Goal: Book appointment/travel/reservation

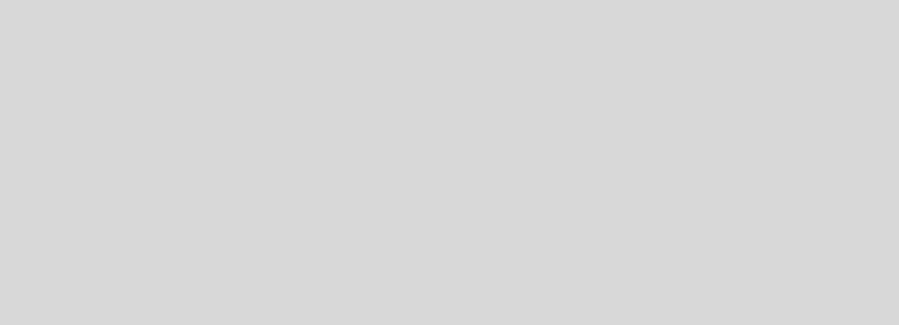
select select "es"
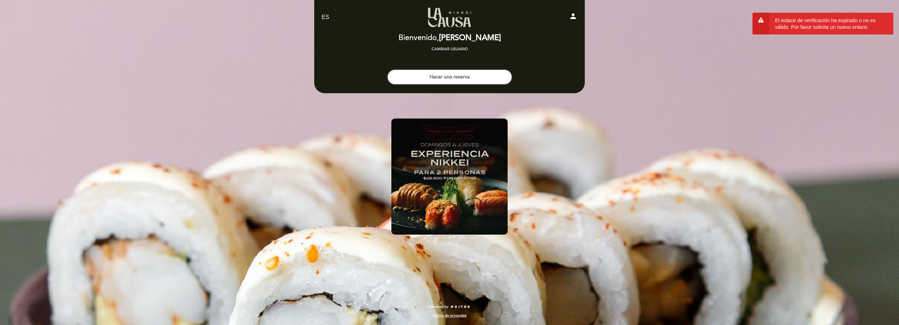
click at [571, 14] on icon "person" at bounding box center [573, 16] width 8 height 8
select select "es"
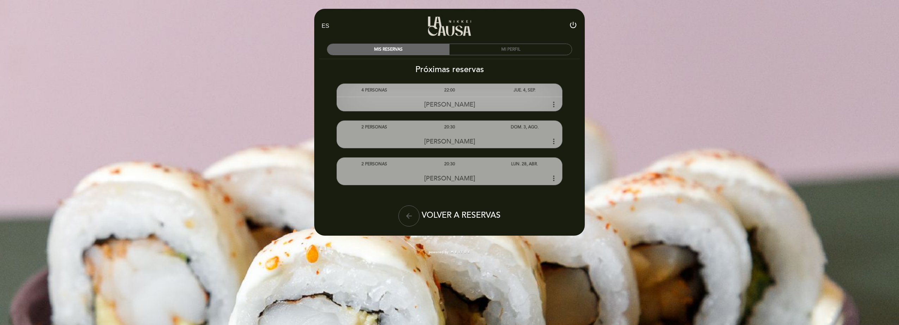
click at [509, 98] on div "[PERSON_NAME] more_vert" at bounding box center [449, 104] width 225 height 15
click at [550, 104] on icon "more_vert" at bounding box center [553, 104] width 8 height 8
click at [554, 103] on icon "more_vert" at bounding box center [553, 104] width 8 height 8
drag, startPoint x: 554, startPoint y: 103, endPoint x: 548, endPoint y: 90, distance: 14.3
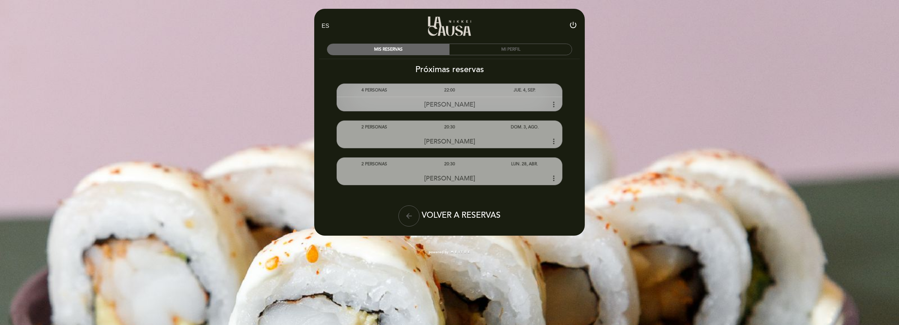
click at [548, 90] on div "JUE. 4, SEP." at bounding box center [524, 90] width 75 height 13
click at [442, 90] on div "22:00" at bounding box center [449, 90] width 75 height 13
drag, startPoint x: 360, startPoint y: 92, endPoint x: 426, endPoint y: 102, distance: 66.6
click at [426, 102] on div "4 PERSONAS 22:00 JUE. 4, SEP. [PERSON_NAME] more_vert" at bounding box center [449, 97] width 225 height 27
drag, startPoint x: 426, startPoint y: 102, endPoint x: 397, endPoint y: 85, distance: 34.1
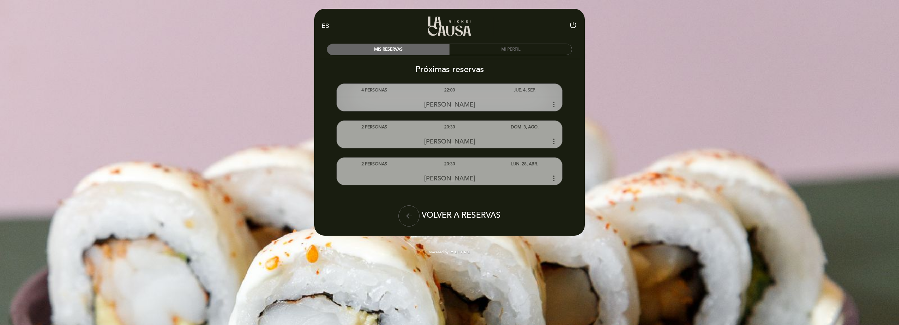
click at [397, 85] on div "4 PERSONAS 22:00 JUE. 4, SEP. [PERSON_NAME] more_vert" at bounding box center [449, 97] width 225 height 27
drag, startPoint x: 397, startPoint y: 85, endPoint x: 403, endPoint y: 101, distance: 17.4
drag, startPoint x: 403, startPoint y: 101, endPoint x: 370, endPoint y: 94, distance: 33.7
click at [370, 94] on div "4 PERSONAS" at bounding box center [374, 90] width 75 height 13
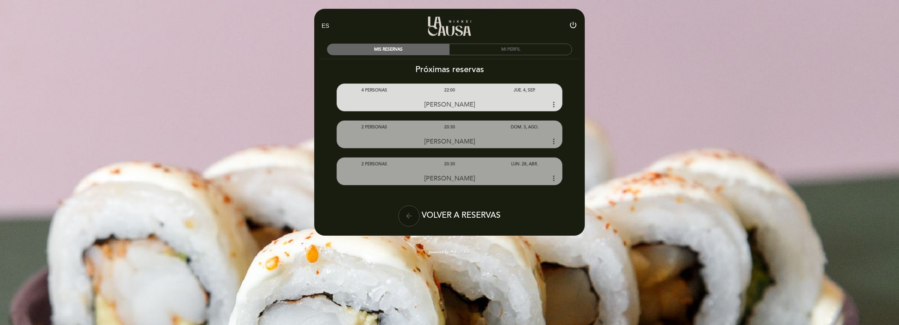
click at [405, 218] on icon "arrow_back" at bounding box center [409, 216] width 8 height 8
select select "es"
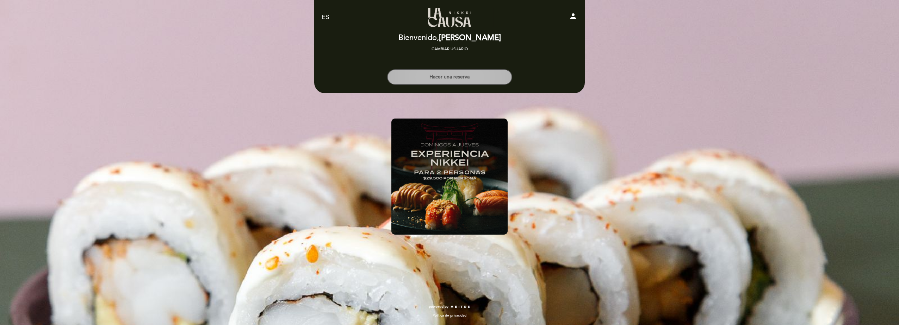
click at [445, 75] on button "Hacer una reserva" at bounding box center [449, 76] width 125 height 15
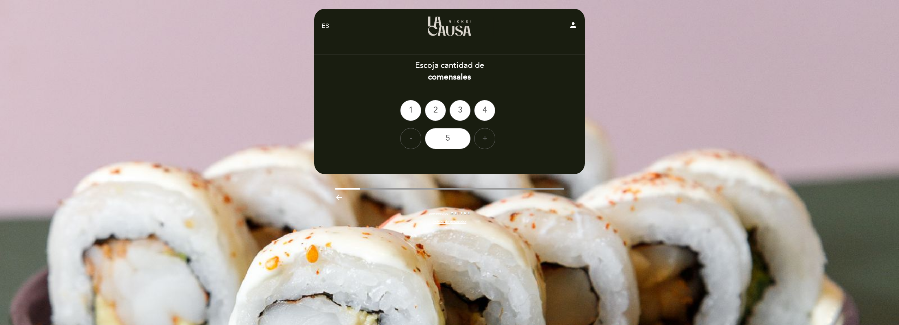
click at [338, 197] on icon "arrow_backward" at bounding box center [339, 197] width 8 height 8
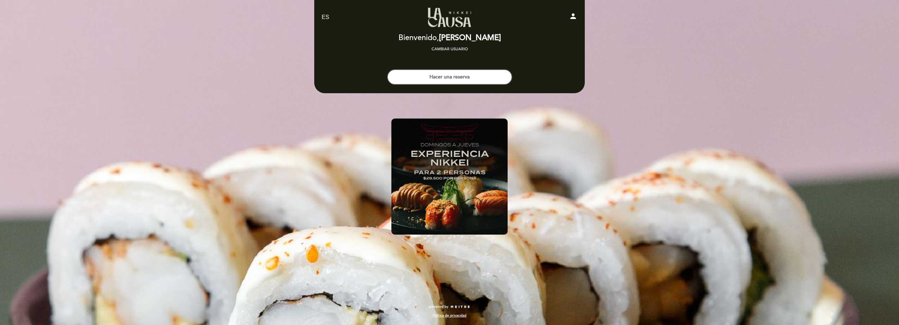
click at [574, 16] on icon "person" at bounding box center [573, 16] width 8 height 8
select select "es"
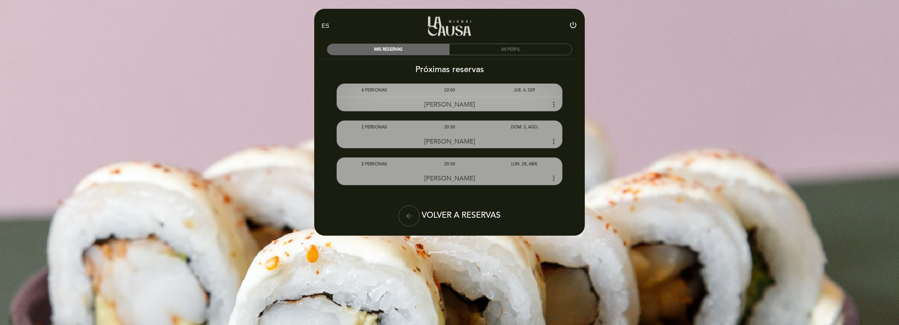
click at [464, 104] on span "[PERSON_NAME]" at bounding box center [449, 105] width 51 height 8
click at [437, 104] on span "[PERSON_NAME]" at bounding box center [449, 105] width 51 height 8
drag, startPoint x: 433, startPoint y: 94, endPoint x: 436, endPoint y: 92, distance: 3.7
click at [436, 92] on div "22:00" at bounding box center [449, 90] width 75 height 13
click at [448, 87] on div "22:00" at bounding box center [449, 90] width 75 height 13
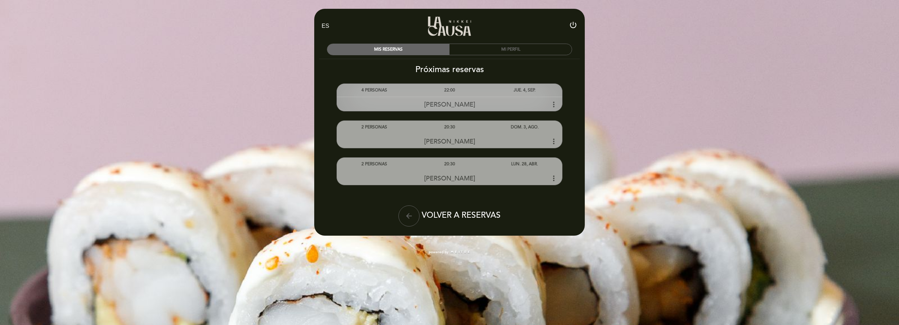
drag, startPoint x: 448, startPoint y: 87, endPoint x: 514, endPoint y: 89, distance: 65.9
click at [514, 89] on div "JUE. 4, SEP." at bounding box center [524, 90] width 75 height 13
click at [519, 89] on div "JUE. 4, SEP." at bounding box center [524, 90] width 75 height 13
click at [525, 92] on div "JUE. 4, SEP." at bounding box center [524, 90] width 75 height 13
click at [478, 107] on div "[PERSON_NAME] more_vert" at bounding box center [449, 104] width 225 height 15
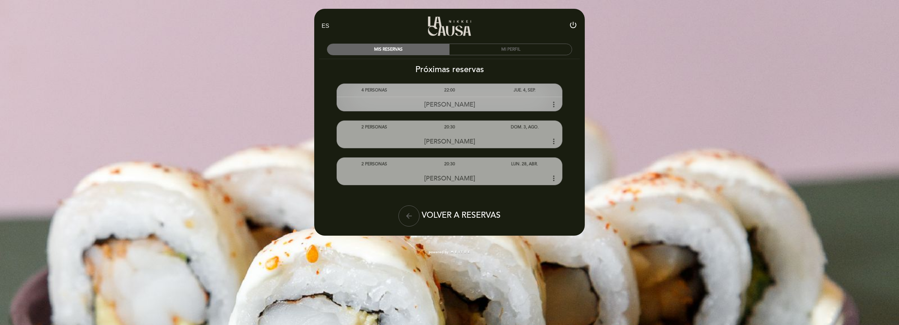
click at [413, 95] on div "22:00" at bounding box center [449, 90] width 75 height 13
click at [377, 93] on div "4 PERSONAS" at bounding box center [374, 90] width 75 height 13
drag, startPoint x: 377, startPoint y: 93, endPoint x: 411, endPoint y: 99, distance: 33.9
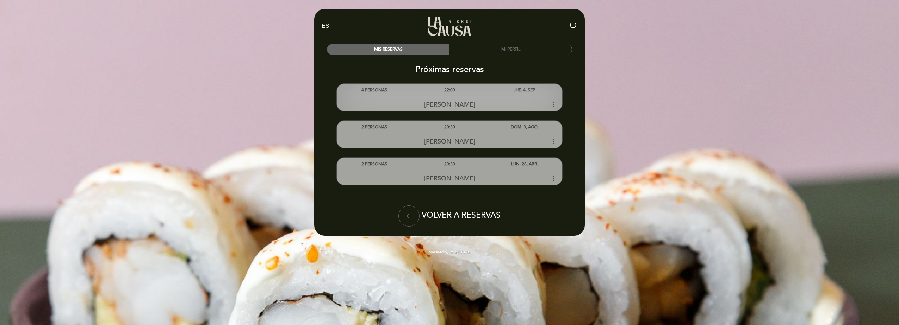
click at [389, 99] on div "[PERSON_NAME] more_vert" at bounding box center [449, 104] width 225 height 15
click at [423, 99] on div "[PERSON_NAME] more_vert" at bounding box center [449, 104] width 225 height 15
drag, startPoint x: 423, startPoint y: 98, endPoint x: 500, endPoint y: 93, distance: 77.3
click at [499, 93] on div "4 PERSONAS 22:00 JUE. 4, SEP. [PERSON_NAME] more_vert" at bounding box center [449, 97] width 225 height 27
drag, startPoint x: 529, startPoint y: 98, endPoint x: 560, endPoint y: 111, distance: 33.4
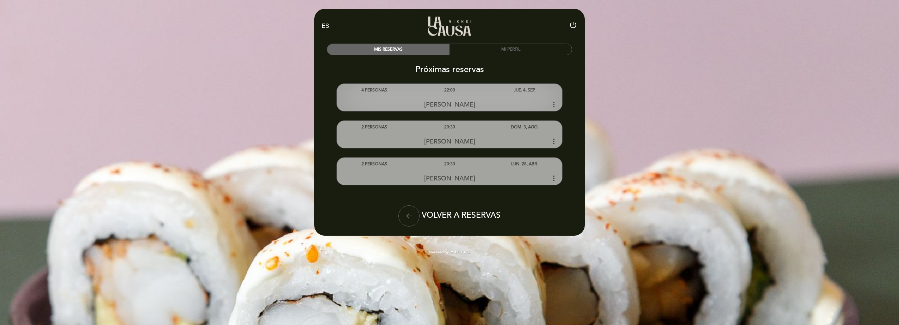
click at [560, 111] on div "[PERSON_NAME] more_vert" at bounding box center [449, 104] width 225 height 15
click at [555, 105] on icon "more_vert" at bounding box center [553, 104] width 8 height 8
click at [553, 105] on icon "more_vert" at bounding box center [553, 104] width 8 height 8
drag, startPoint x: 553, startPoint y: 105, endPoint x: 529, endPoint y: 106, distance: 23.9
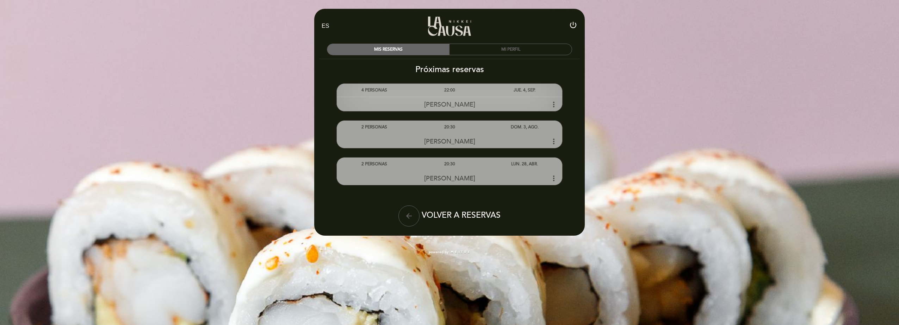
click at [529, 106] on div "[PERSON_NAME] more_vert" at bounding box center [449, 104] width 225 height 15
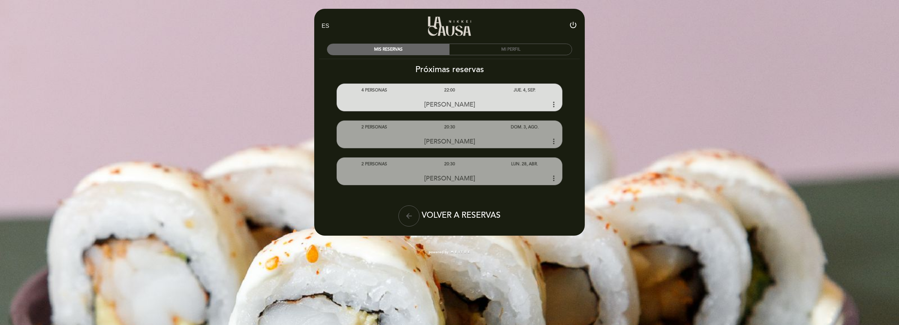
click at [575, 24] on icon "power_settings_new" at bounding box center [573, 25] width 8 height 8
select select "es"
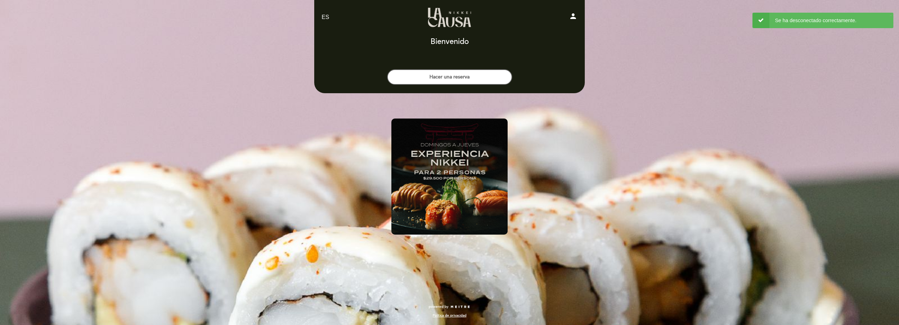
click at [572, 15] on icon "person" at bounding box center [573, 16] width 8 height 8
